Goal: Task Accomplishment & Management: Manage account settings

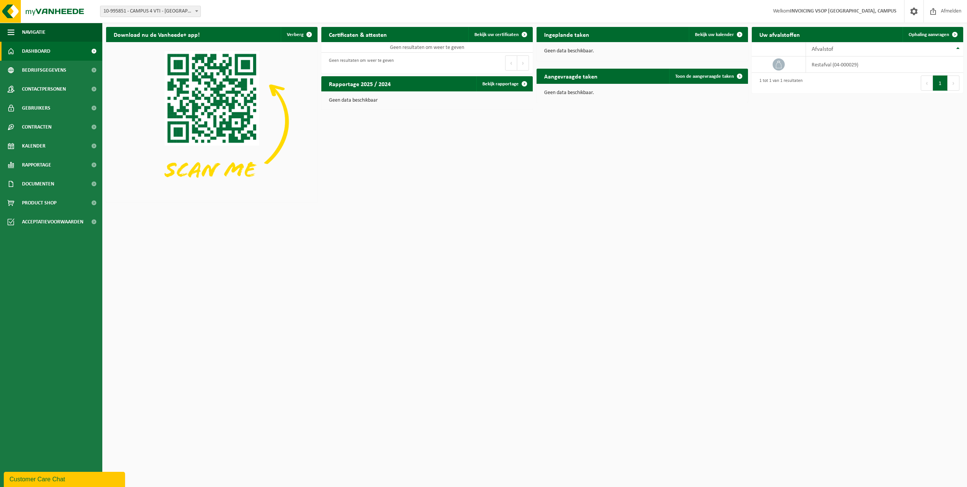
click at [881, 179] on div "Download nu de Vanheede+ app! Verberg Certificaten & attesten Bekijk uw certifi…" at bounding box center [534, 114] width 861 height 183
click at [958, 51] on th "Afvalstof" at bounding box center [884, 49] width 157 height 14
click at [780, 64] on icon at bounding box center [779, 65] width 8 height 8
click at [774, 160] on div "Download nu de Vanheede+ app! Verberg Certificaten & attesten Bekijk uw certifi…" at bounding box center [534, 114] width 861 height 183
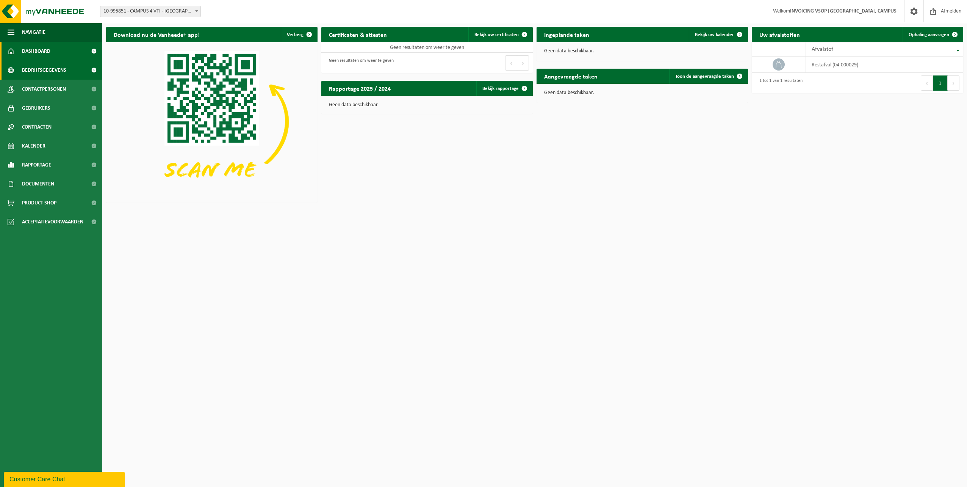
click at [44, 71] on span "Bedrijfsgegevens" at bounding box center [44, 70] width 44 height 19
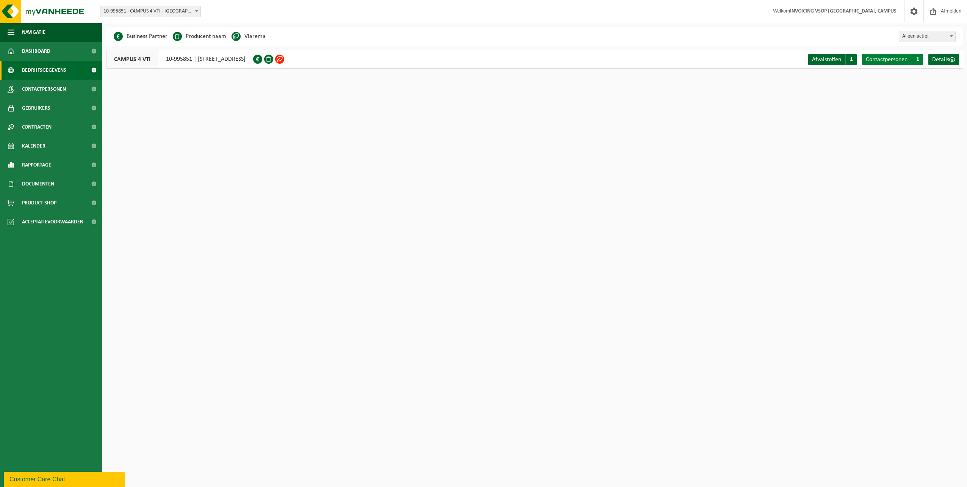
click at [894, 59] on span "Contactpersonen" at bounding box center [887, 59] width 42 height 6
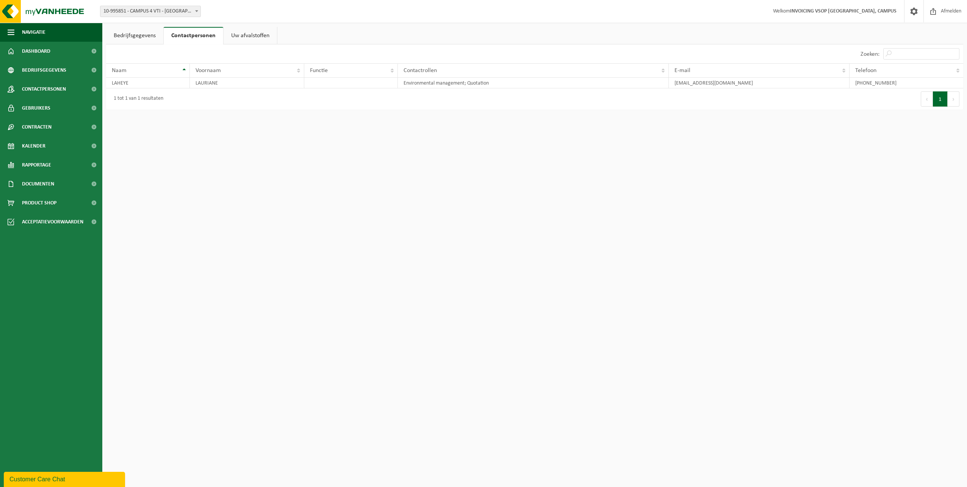
click at [124, 35] on link "Bedrijfsgegevens" at bounding box center [134, 35] width 57 height 17
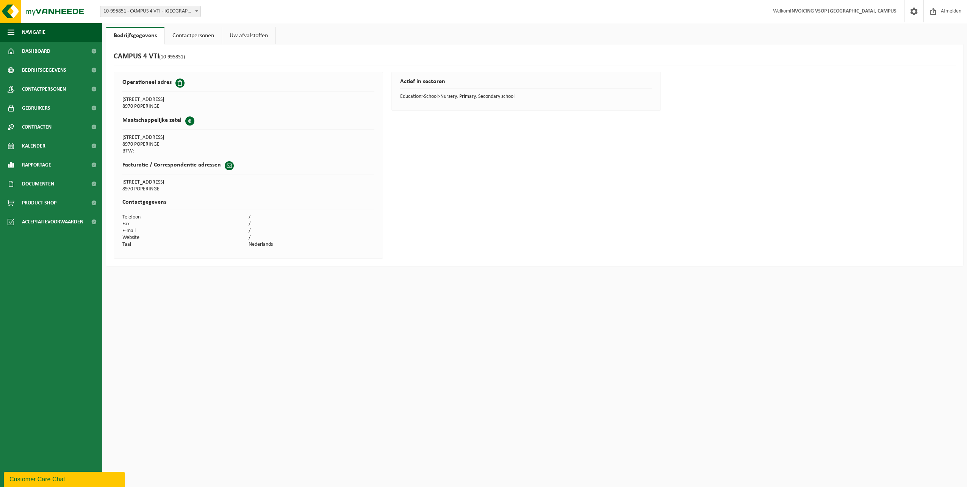
click at [193, 34] on link "Contactpersonen" at bounding box center [193, 35] width 57 height 17
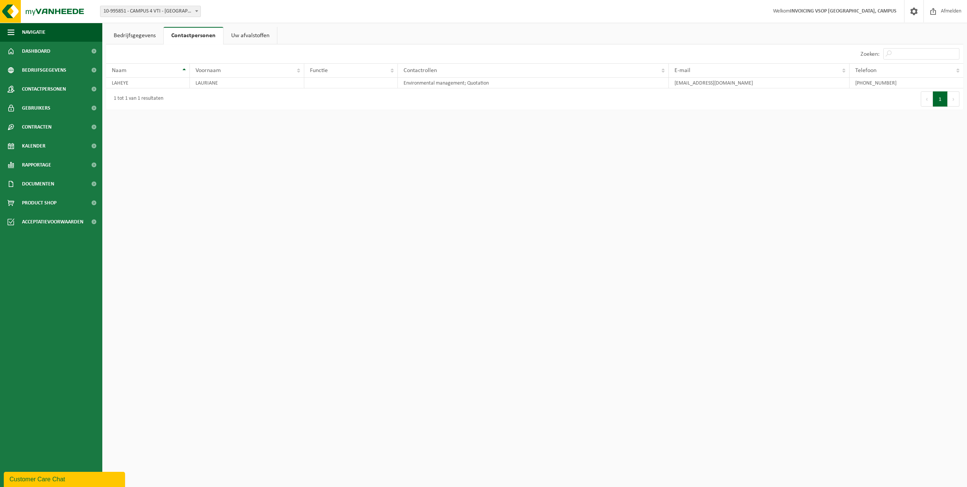
click at [240, 35] on link "Uw afvalstoffen" at bounding box center [250, 35] width 53 height 17
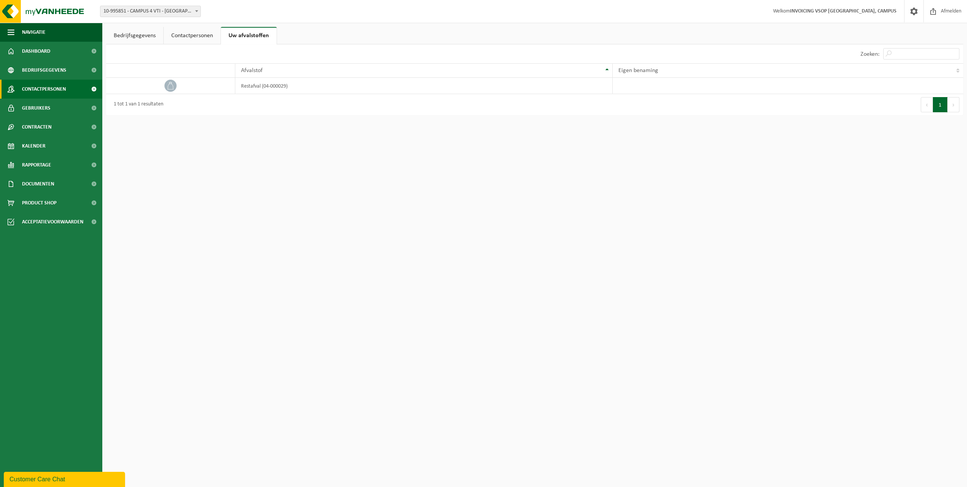
click at [55, 91] on span "Contactpersonen" at bounding box center [44, 89] width 44 height 19
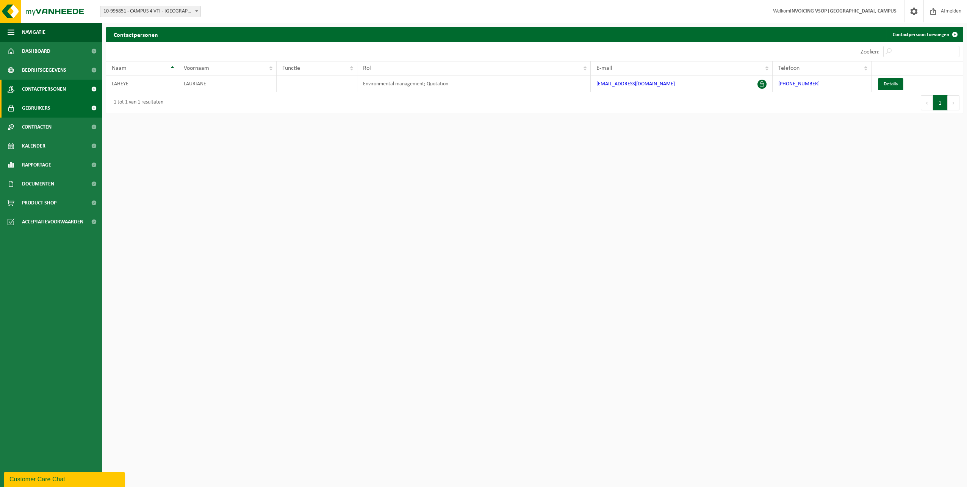
click at [49, 108] on span "Gebruikers" at bounding box center [36, 108] width 28 height 19
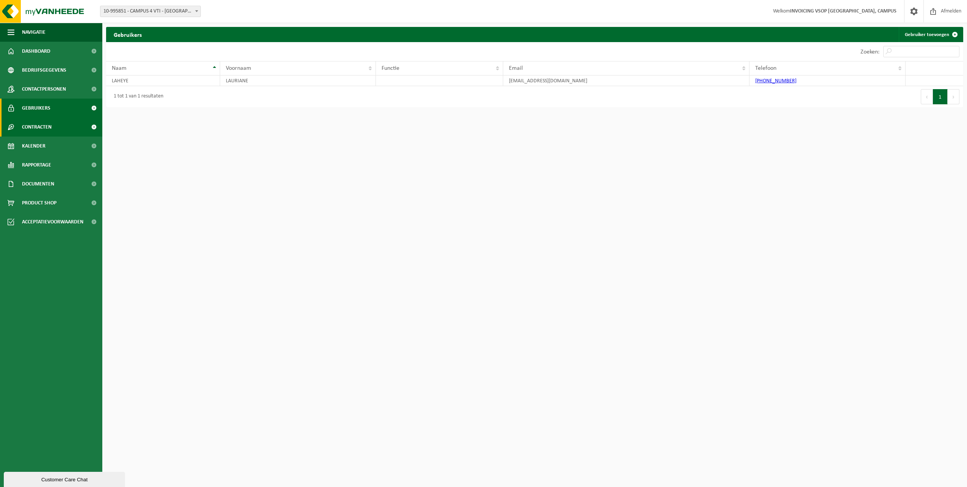
click at [49, 124] on span "Contracten" at bounding box center [37, 126] width 30 height 19
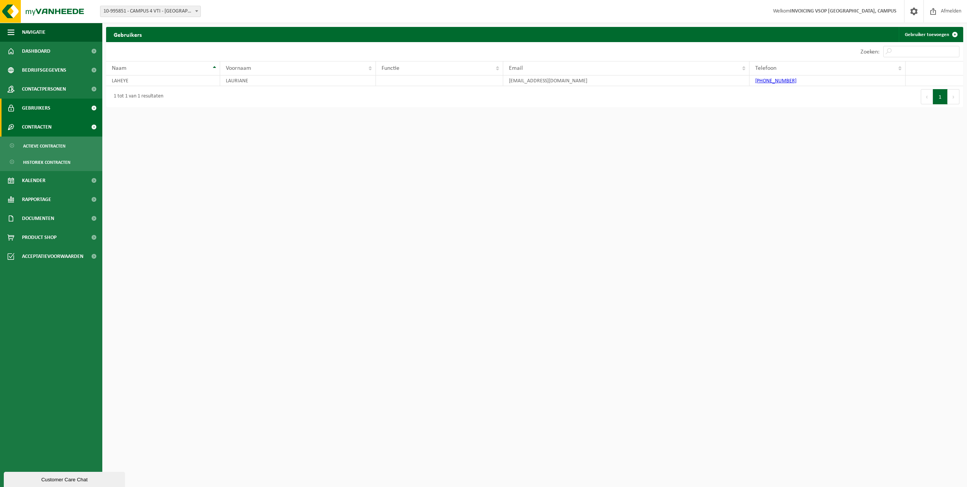
click at [49, 122] on span "Contracten" at bounding box center [37, 126] width 30 height 19
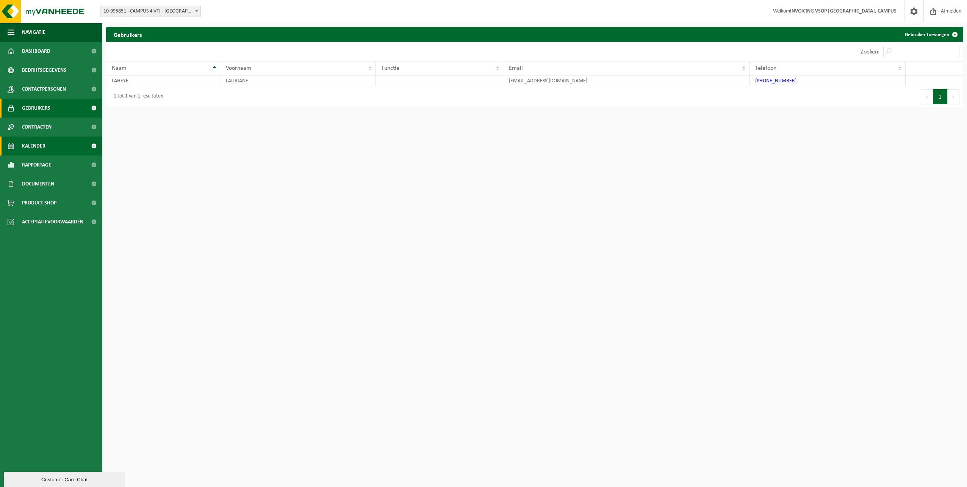
click at [52, 145] on link "Kalender" at bounding box center [51, 145] width 102 height 19
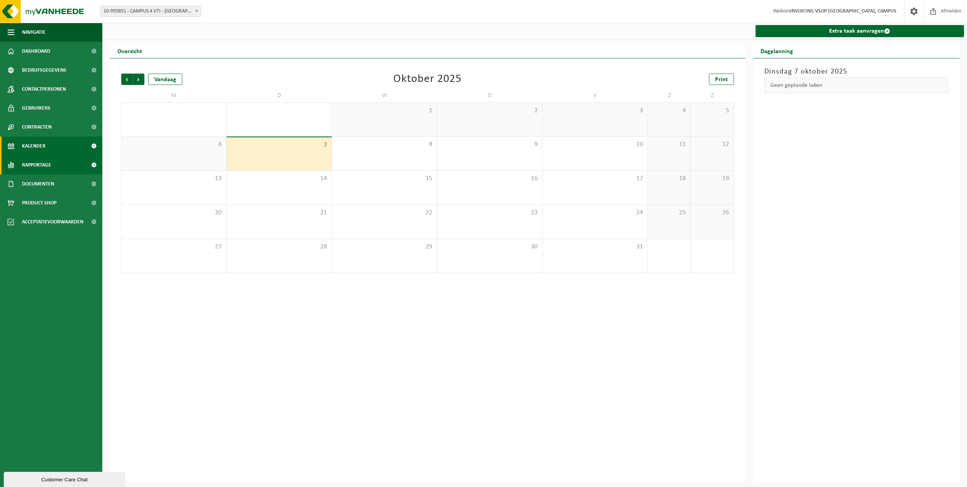
click at [55, 161] on link "Rapportage" at bounding box center [51, 164] width 102 height 19
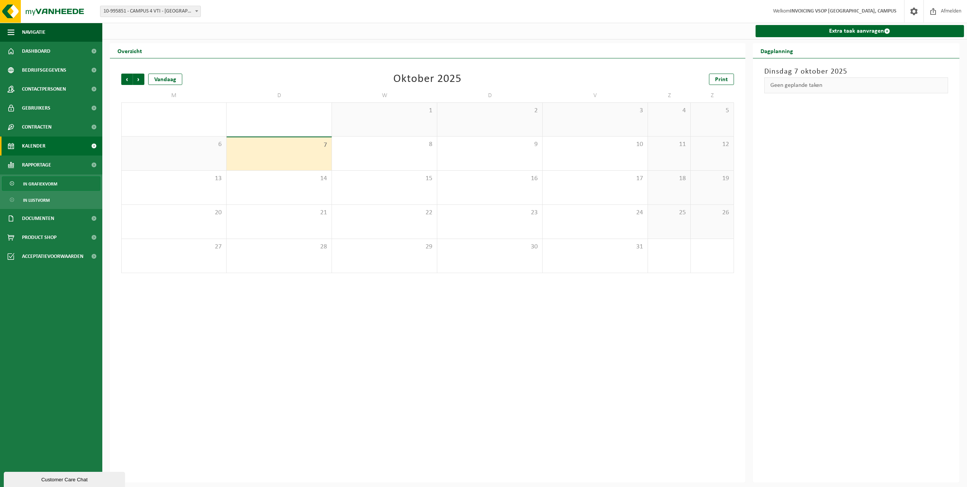
click at [62, 184] on link "In grafiekvorm" at bounding box center [51, 183] width 99 height 14
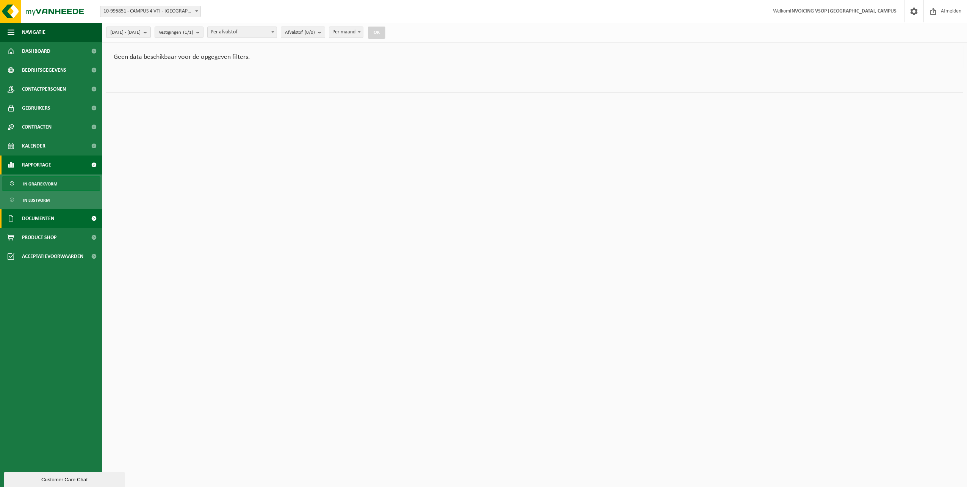
click at [62, 216] on link "Documenten" at bounding box center [51, 218] width 102 height 19
click at [57, 232] on link "Facturen" at bounding box center [51, 237] width 99 height 14
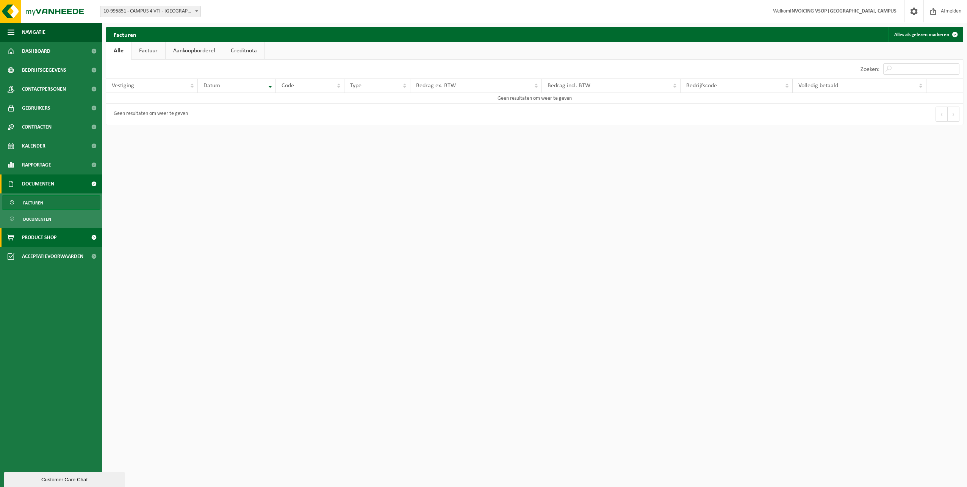
click at [52, 241] on span "Product Shop" at bounding box center [39, 237] width 34 height 19
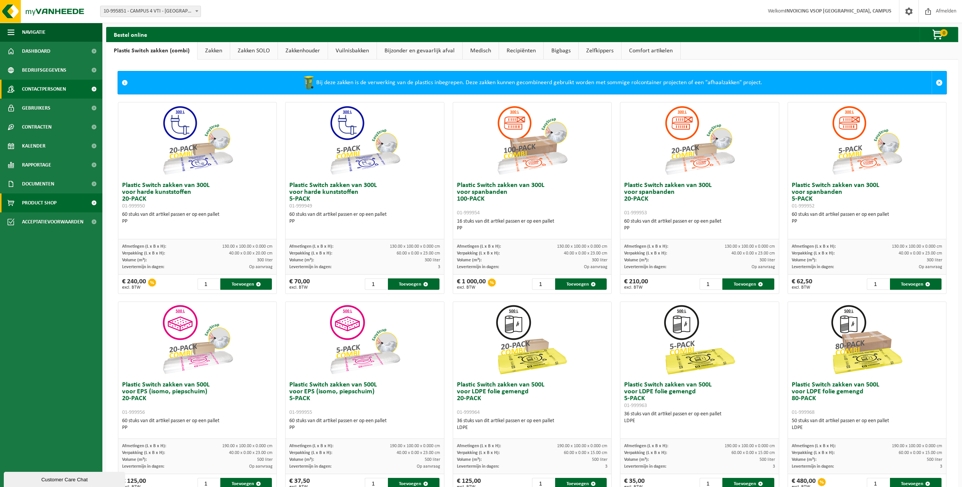
click at [31, 86] on span "Contactpersonen" at bounding box center [44, 89] width 44 height 19
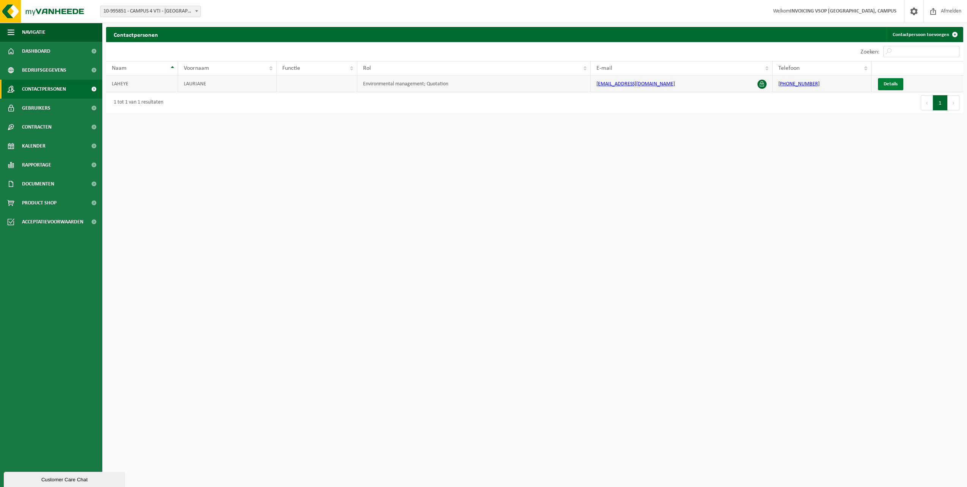
click at [894, 86] on span "Details" at bounding box center [891, 83] width 14 height 5
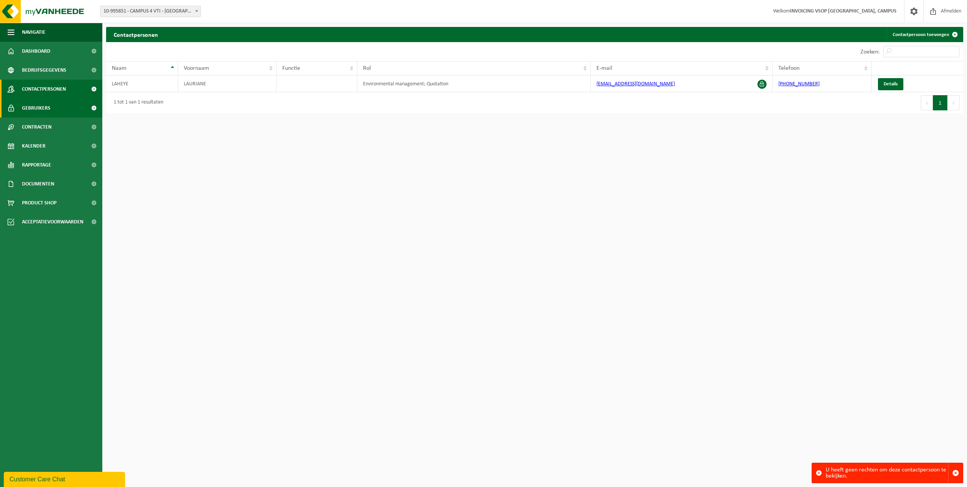
click at [38, 112] on span "Gebruikers" at bounding box center [36, 108] width 28 height 19
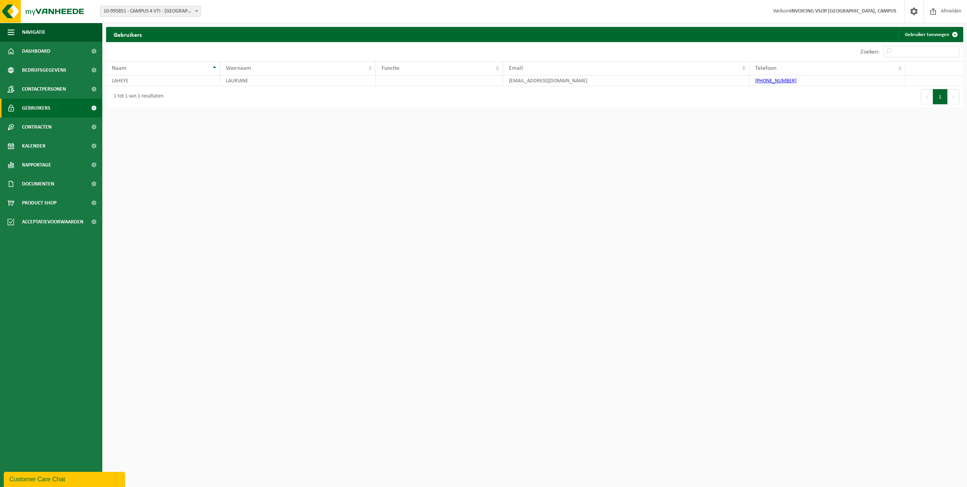
click at [296, 194] on html "Vestiging: 10-995851 - CAMPUS 4 VTI - [GEOGRAPHIC_DATA] 10-995851 - CAMPUS 4 VT…" at bounding box center [483, 243] width 967 height 487
click at [30, 54] on span "Dashboard" at bounding box center [36, 51] width 28 height 19
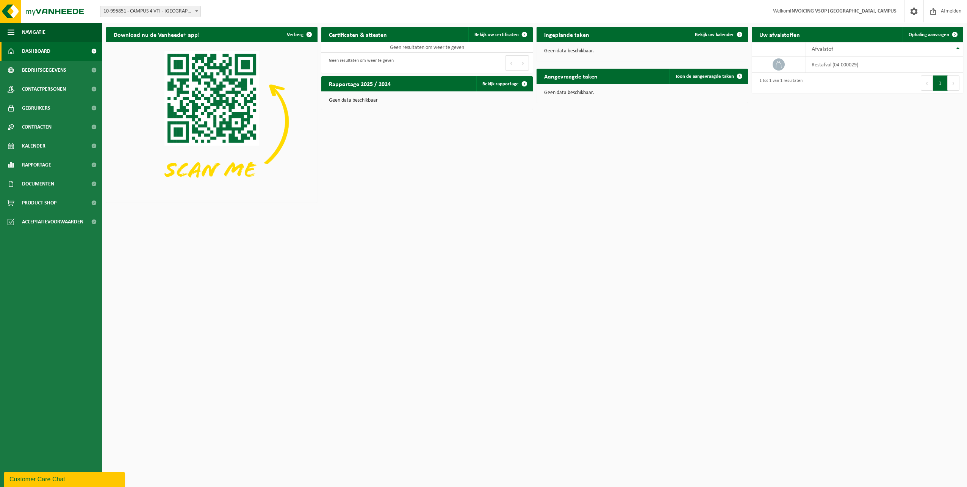
click at [710, 226] on html "Vestiging: 10-995851 - CAMPUS 4 VTI - [GEOGRAPHIC_DATA] 10-995851 - CAMPUS 4 VT…" at bounding box center [483, 243] width 967 height 487
click at [741, 36] on span at bounding box center [739, 34] width 15 height 15
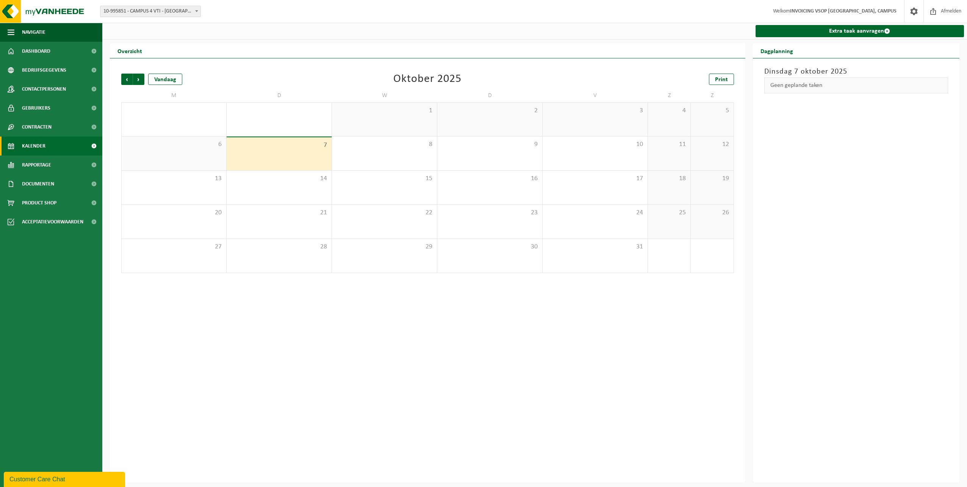
click at [379, 394] on div "Vorige Volgende Vandaag [DATE] Print M D W D V Z Z 29 30 1 2 3 4 5 6 7 8 9 10 1…" at bounding box center [428, 270] width 636 height 424
click at [143, 78] on span "Volgende" at bounding box center [138, 79] width 11 height 11
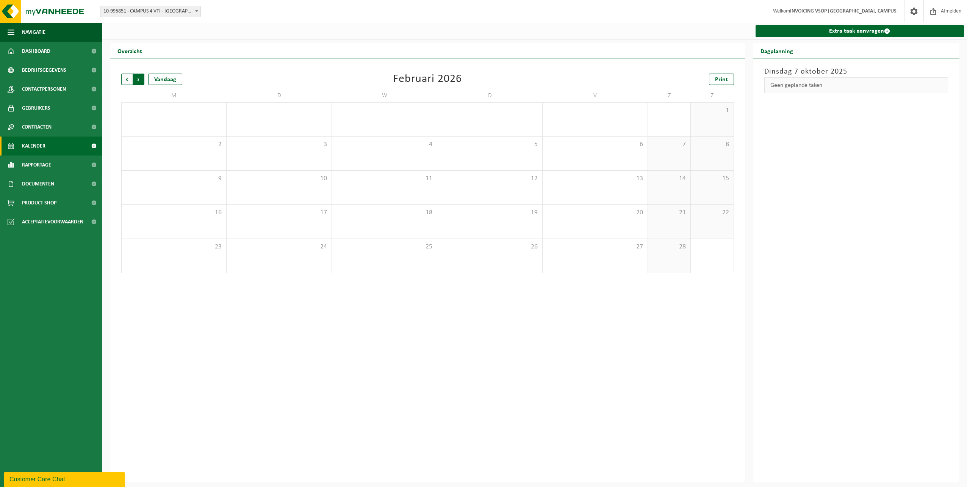
click at [127, 80] on span "Vorige" at bounding box center [126, 79] width 11 height 11
click at [142, 80] on span "Volgende" at bounding box center [138, 79] width 11 height 11
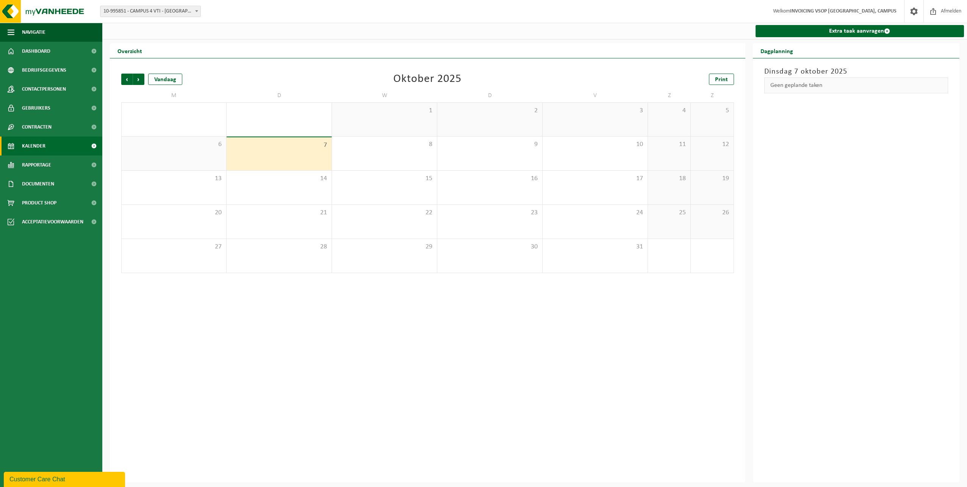
click at [338, 409] on div "Vorige Volgende Vandaag [DATE] Print M D W D V Z Z 29 30 1 2 3 4 5 6 7 8 9 10 1…" at bounding box center [428, 270] width 636 height 424
click at [251, 149] on span "7" at bounding box center [278, 145] width 97 height 8
click at [449, 442] on div "Vorige Volgende Vandaag [DATE] Print M D W D V Z Z 29 30 1 2 3 4 5 6 7 8 9 10 1…" at bounding box center [428, 270] width 636 height 424
click at [45, 141] on link "Kalender" at bounding box center [51, 145] width 102 height 19
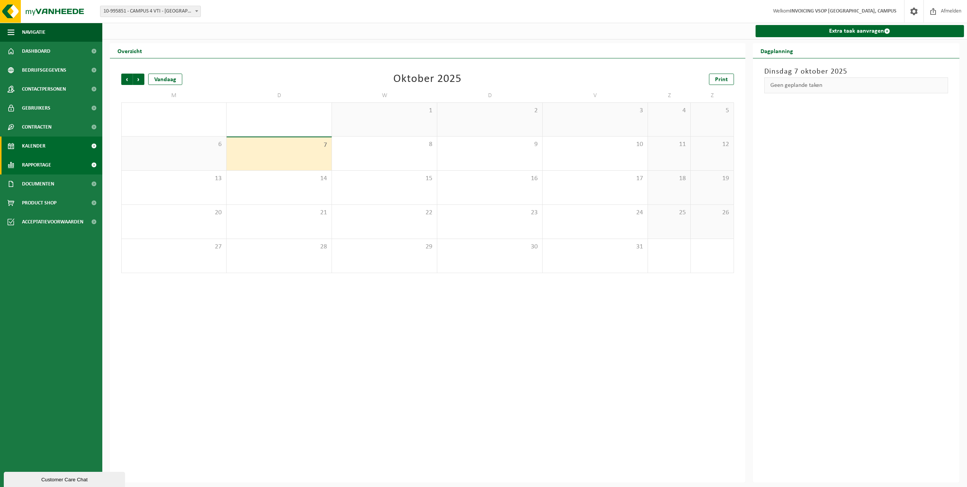
click at [45, 162] on span "Rapportage" at bounding box center [36, 164] width 29 height 19
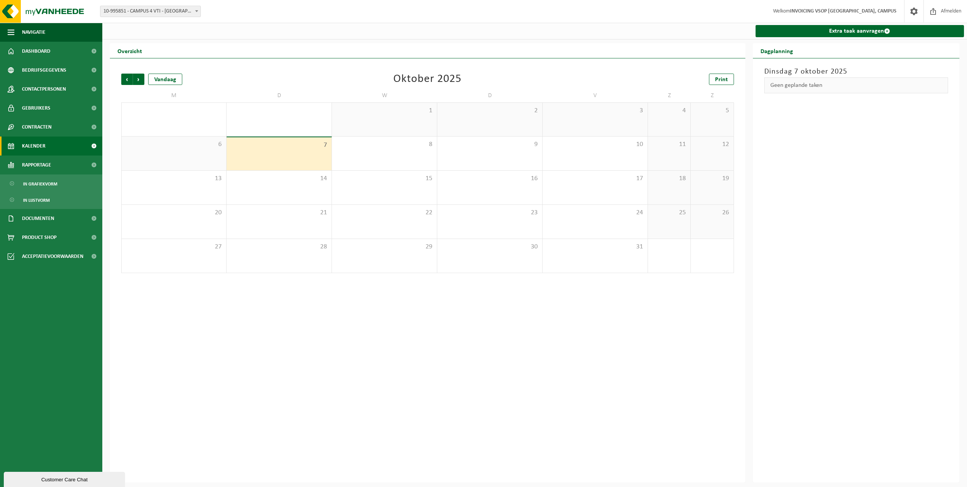
click at [41, 143] on span "Kalender" at bounding box center [33, 145] width 23 height 19
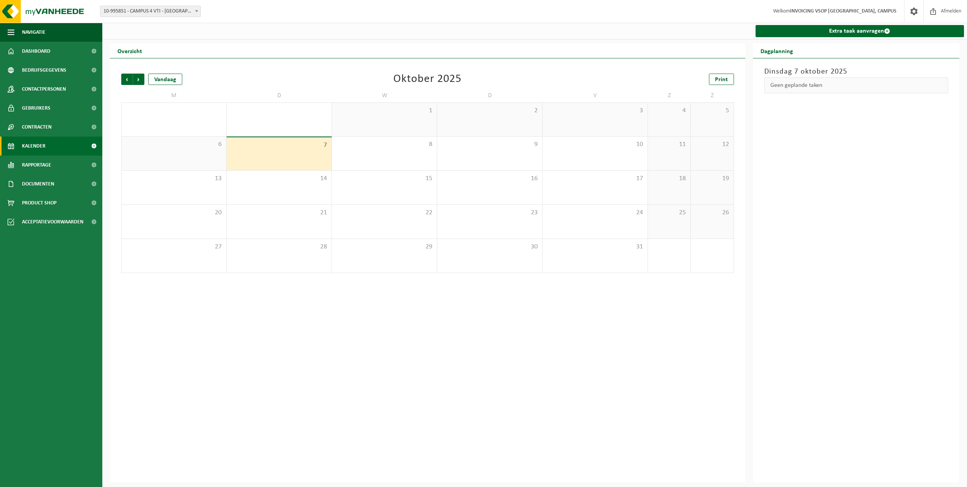
click at [41, 130] on span "Contracten" at bounding box center [37, 126] width 30 height 19
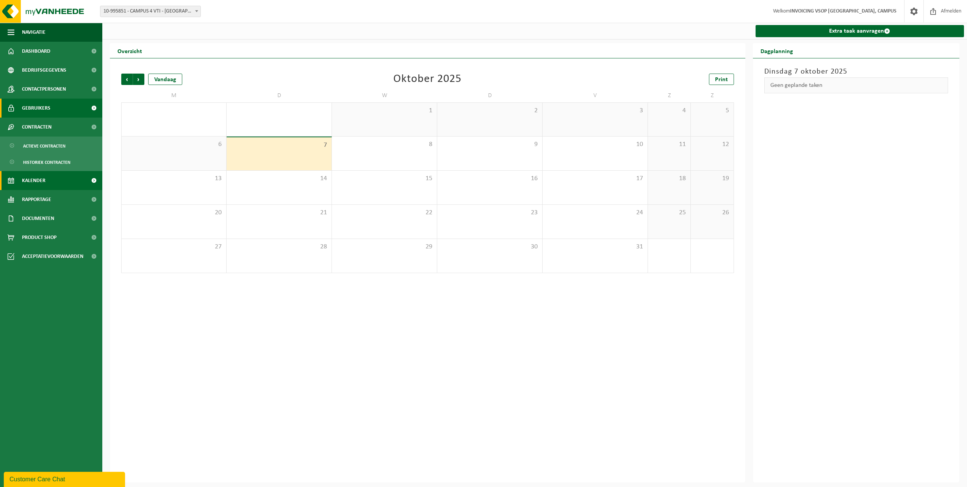
click at [45, 110] on span "Gebruikers" at bounding box center [36, 108] width 28 height 19
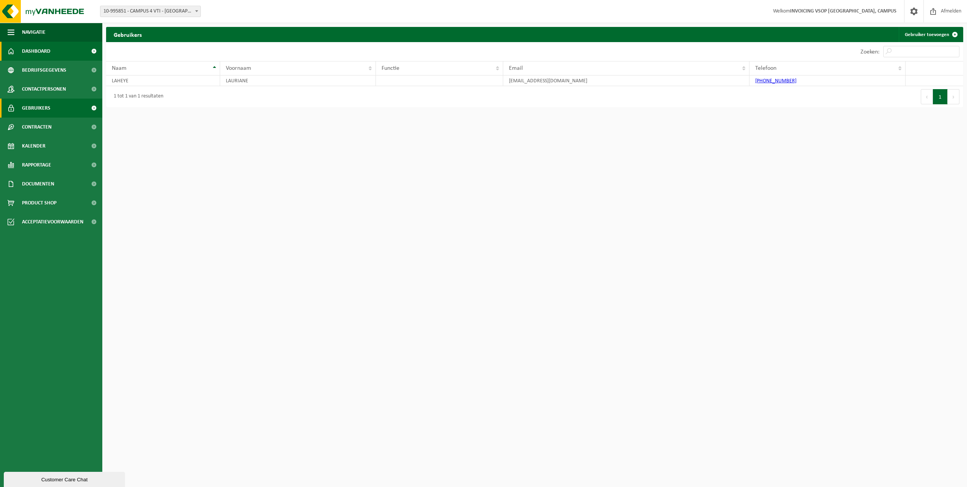
click at [49, 46] on span "Dashboard" at bounding box center [36, 51] width 28 height 19
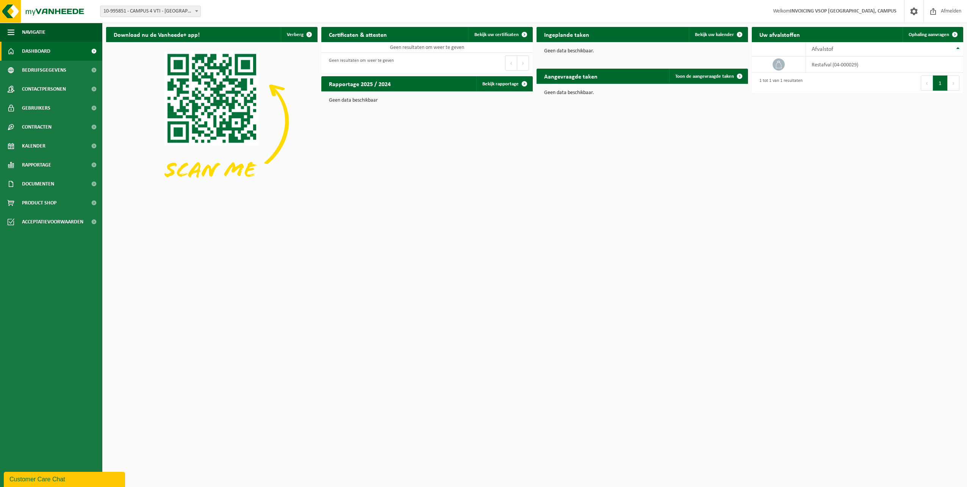
click at [492, 210] on html "Vestiging: 10-995851 - CAMPUS 4 VTI - [GEOGRAPHIC_DATA] 10-995851 - CAMPUS 4 VT…" at bounding box center [483, 243] width 967 height 487
click at [42, 70] on span "Bedrijfsgegevens" at bounding box center [44, 70] width 44 height 19
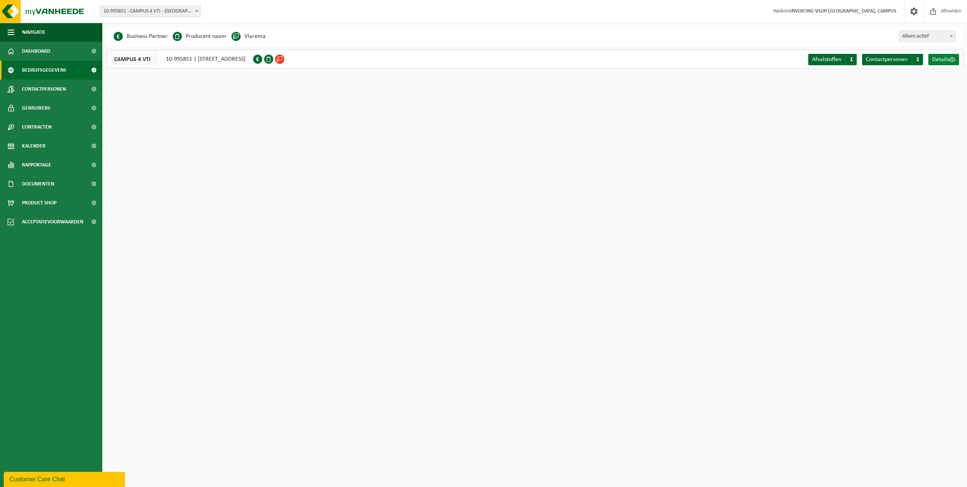
click at [940, 61] on span "Details" at bounding box center [940, 59] width 17 height 6
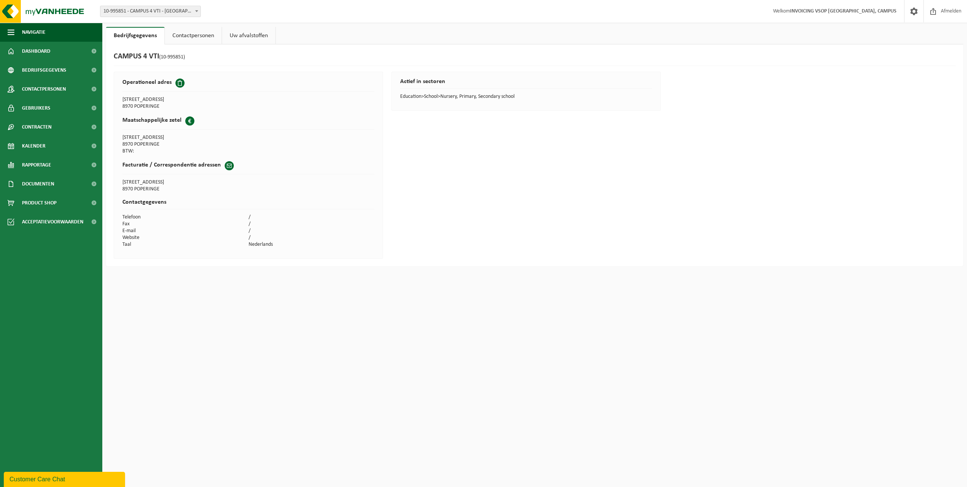
click at [186, 37] on link "Contactpersonen" at bounding box center [193, 35] width 57 height 17
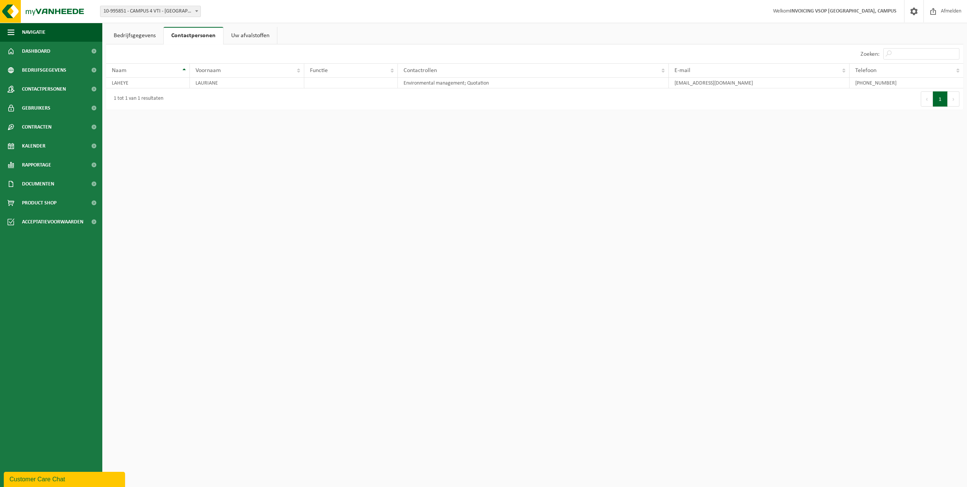
click at [144, 40] on link "Bedrijfsgegevens" at bounding box center [134, 35] width 57 height 17
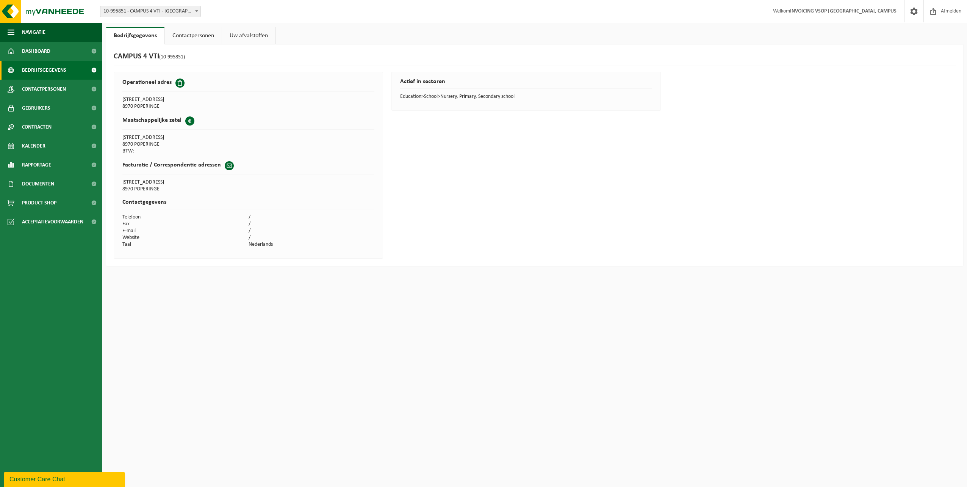
click at [54, 70] on span "Bedrijfsgegevens" at bounding box center [44, 70] width 44 height 19
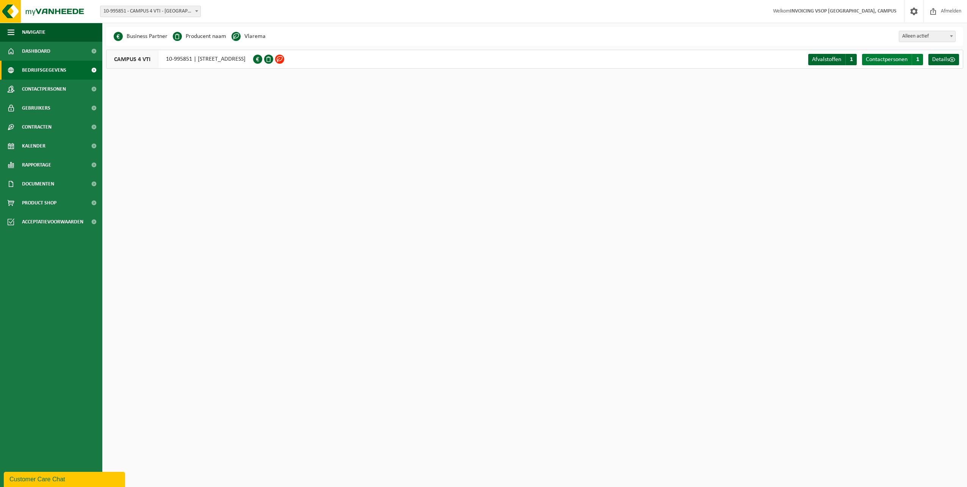
click at [883, 61] on span "Contactpersonen" at bounding box center [887, 59] width 42 height 6
click at [825, 58] on span "Afvalstoffen" at bounding box center [826, 59] width 29 height 6
click at [28, 92] on span "Contactpersonen" at bounding box center [44, 89] width 44 height 19
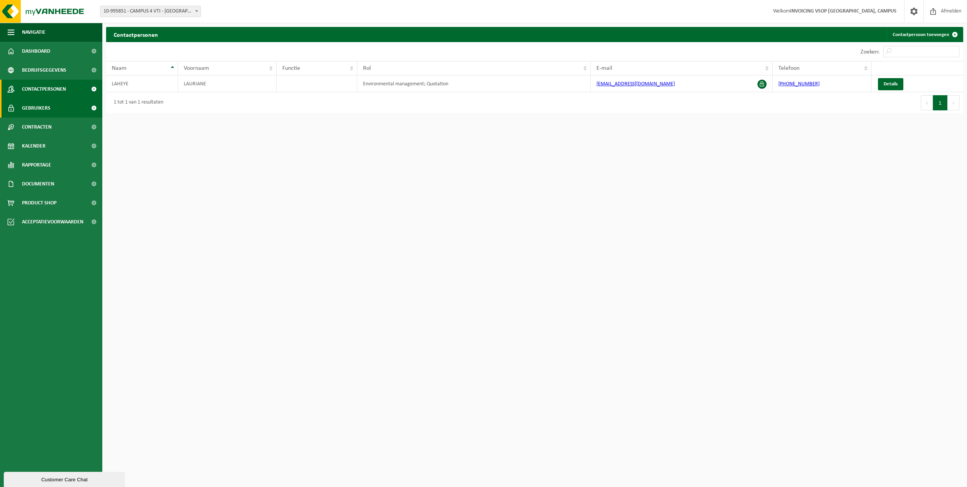
click at [30, 110] on span "Gebruikers" at bounding box center [36, 108] width 28 height 19
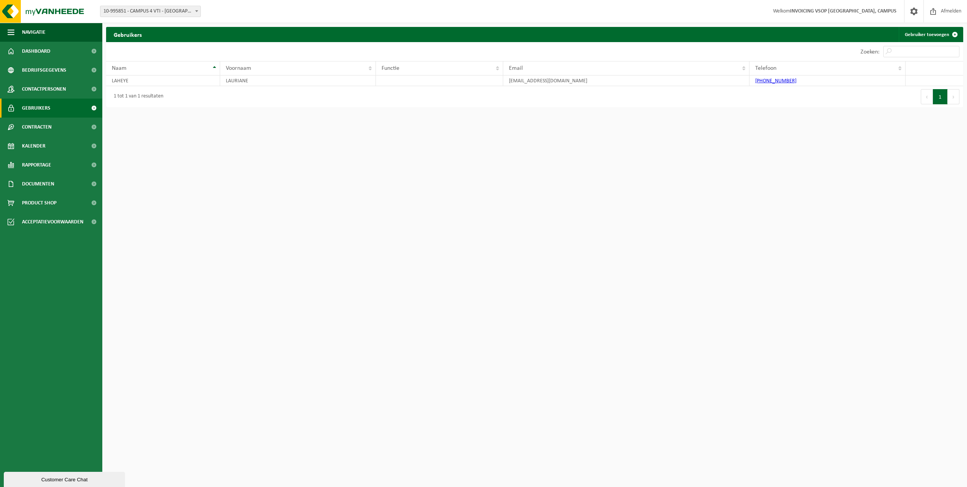
click at [33, 124] on span "Contracten" at bounding box center [37, 126] width 30 height 19
click at [41, 142] on span "Actieve contracten" at bounding box center [44, 146] width 42 height 14
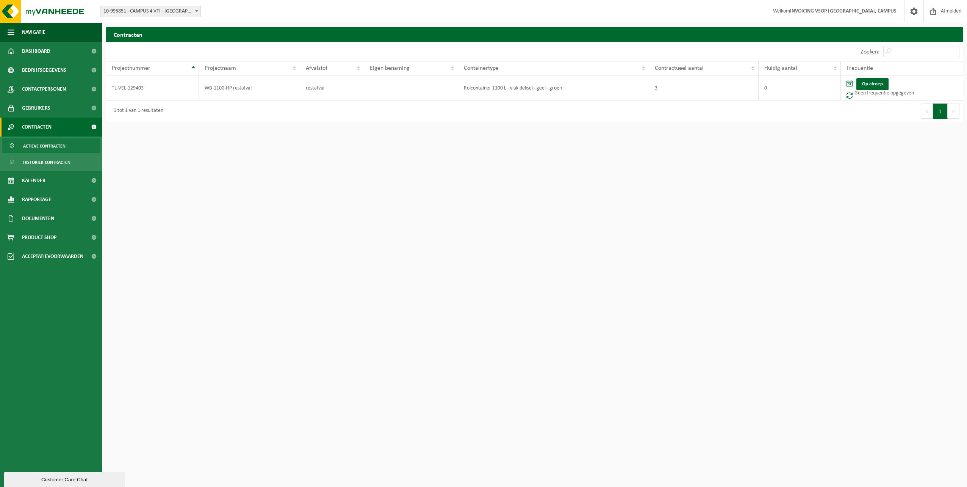
click at [28, 127] on span "Contracten" at bounding box center [37, 126] width 30 height 19
click at [45, 130] on span "Contracten" at bounding box center [37, 126] width 30 height 19
click at [54, 144] on span "Actieve contracten" at bounding box center [44, 146] width 42 height 14
click at [63, 164] on span "Historiek contracten" at bounding box center [46, 162] width 47 height 14
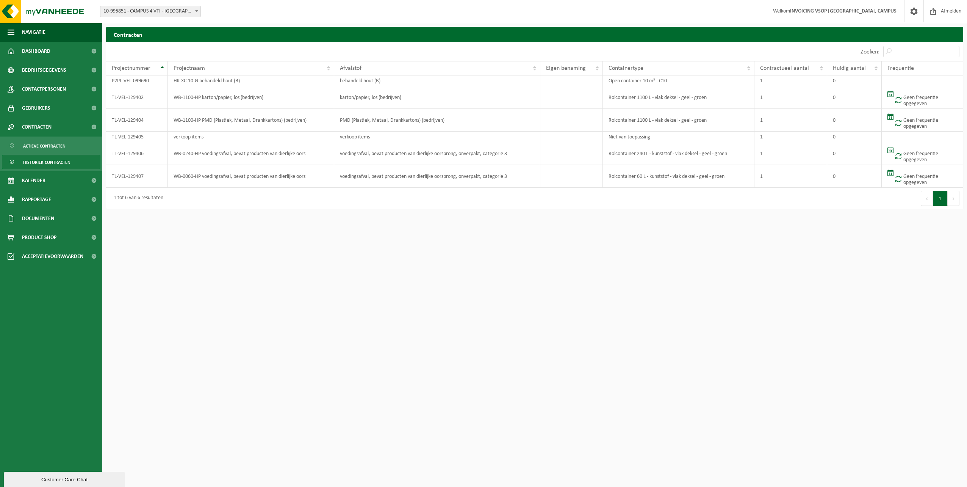
click at [375, 249] on html "Vestiging: 10-995851 - CAMPUS 4 VTI - POPERINGE 10-995851 - CAMPUS 4 VTI - POPE…" at bounding box center [483, 243] width 967 height 487
click at [66, 145] on link "Actieve contracten" at bounding box center [51, 145] width 99 height 14
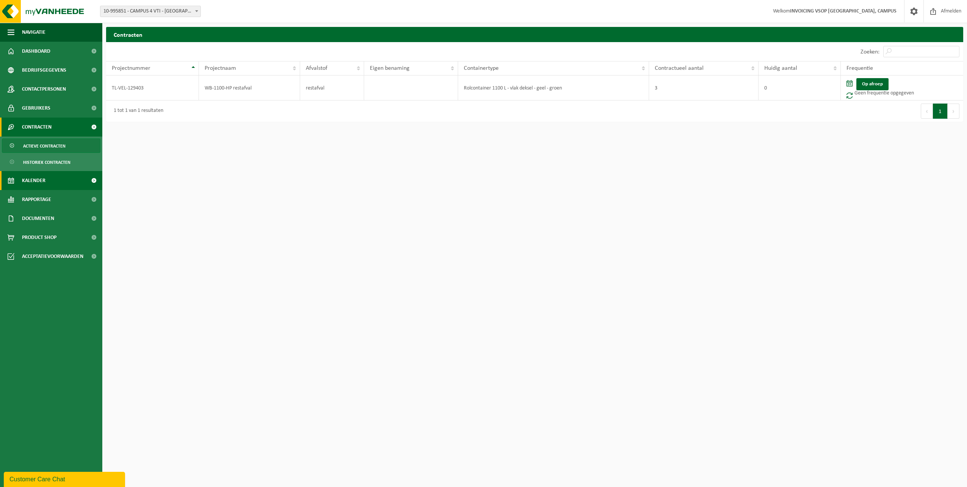
click at [64, 181] on link "Kalender" at bounding box center [51, 180] width 102 height 19
